Goal: Find contact information: Find contact information

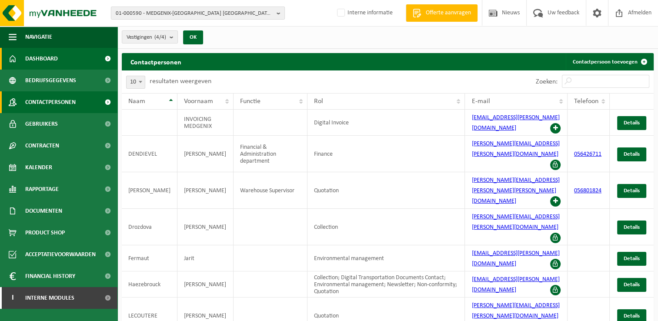
click at [44, 63] on span "Dashboard" at bounding box center [41, 59] width 33 height 22
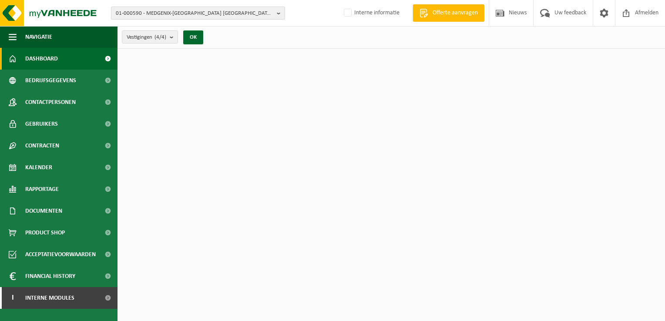
click at [278, 12] on b "button" at bounding box center [281, 13] width 8 height 12
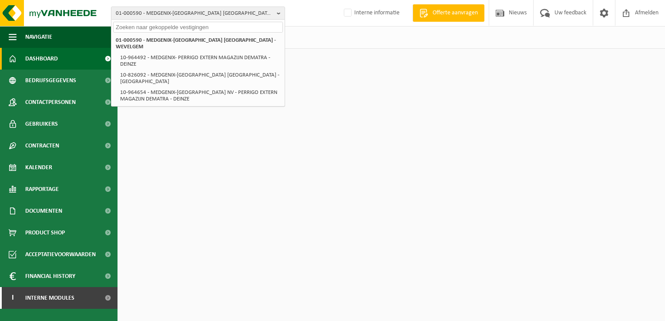
click at [234, 30] on input "text" at bounding box center [198, 27] width 170 height 11
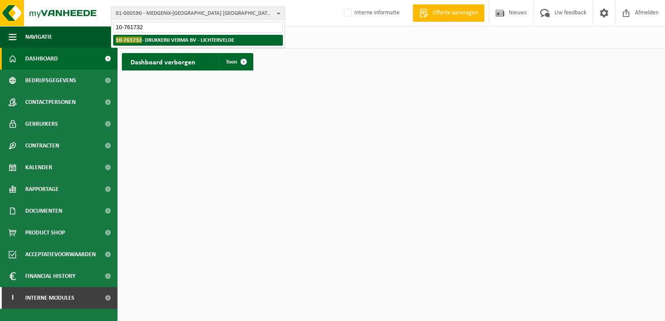
type input "10-761732"
click at [227, 40] on strong "10-761732 - DRUKKERIJ VERMA BV - LICHTERVELDE" at bounding box center [175, 40] width 118 height 7
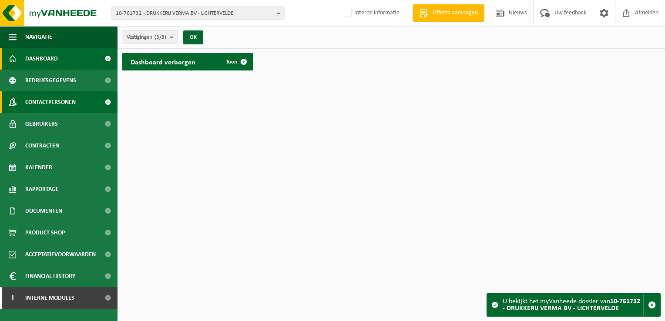
click at [57, 101] on span "Contactpersonen" at bounding box center [50, 102] width 50 height 22
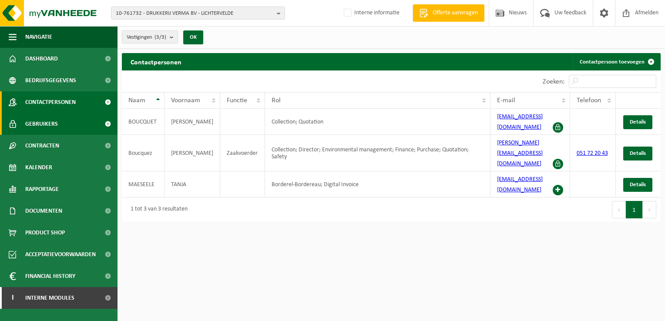
click at [59, 122] on link "Gebruikers" at bounding box center [58, 124] width 117 height 22
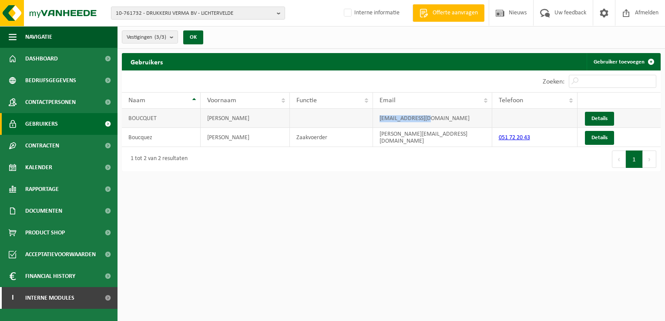
drag, startPoint x: 439, startPoint y: 118, endPoint x: 379, endPoint y: 117, distance: 59.2
click at [379, 117] on td "[EMAIL_ADDRESS][DOMAIN_NAME]" at bounding box center [432, 118] width 119 height 19
drag, startPoint x: 379, startPoint y: 117, endPoint x: 401, endPoint y: 118, distance: 21.4
copy td "[EMAIL_ADDRESS][DOMAIN_NAME]"
